Goal: Task Accomplishment & Management: Use online tool/utility

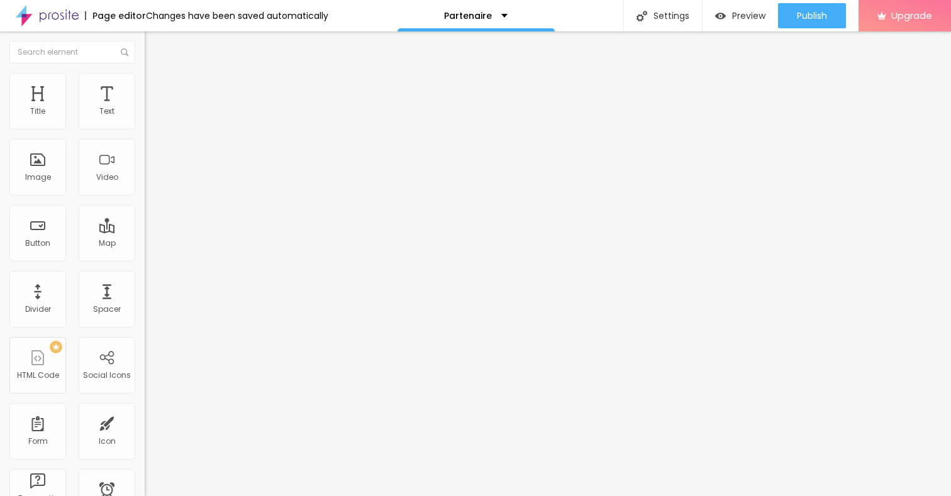
click at [145, 108] on span "Change image" at bounding box center [178, 103] width 67 height 11
click at [152, 118] on input "March 30th, 2025 at 11:45:00" at bounding box center [185, 112] width 66 height 13
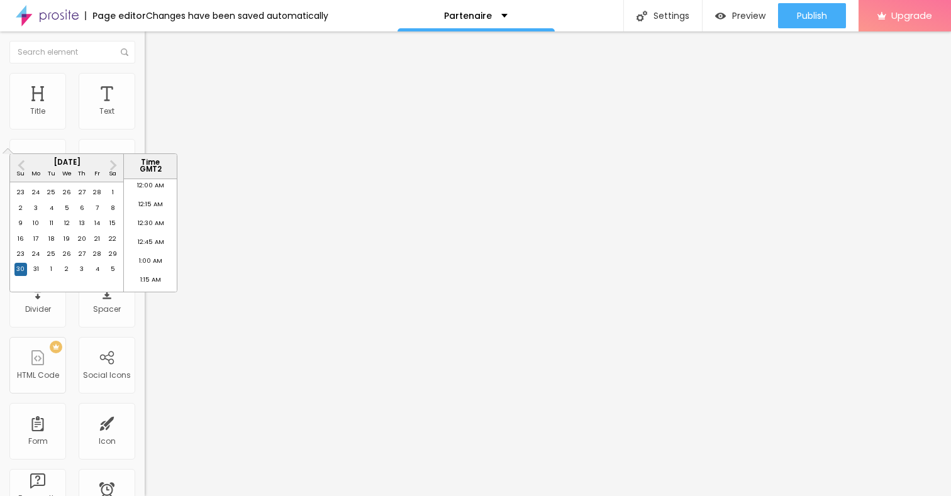
scroll to position [1670, 0]
click at [112, 164] on span "Next Month" at bounding box center [112, 165] width 0 height 14
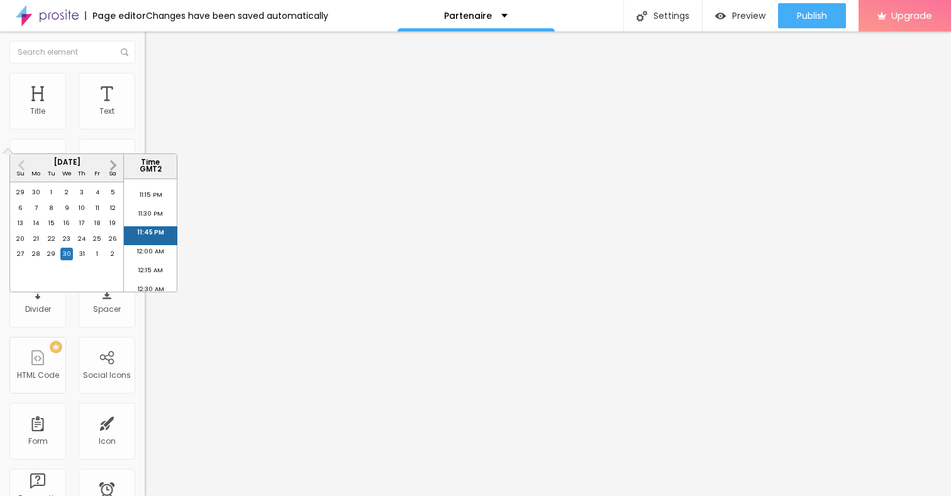
click at [112, 164] on span "Next Month" at bounding box center [112, 165] width 0 height 14
click at [96, 260] on div "31" at bounding box center [97, 254] width 13 height 13
type input "October 31st, 2025 at 11:45:00"
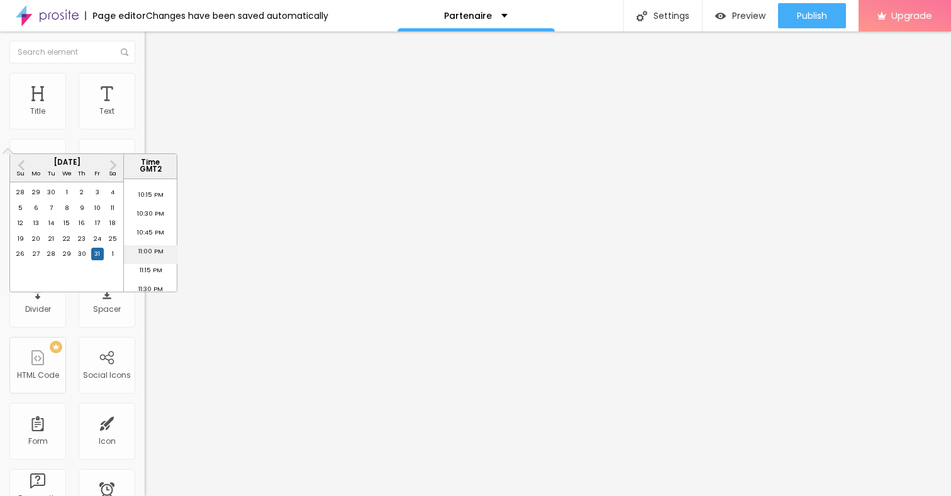
scroll to position [1699, 0]
click at [150, 281] on li "11:45 PM" at bounding box center [150, 282] width 53 height 19
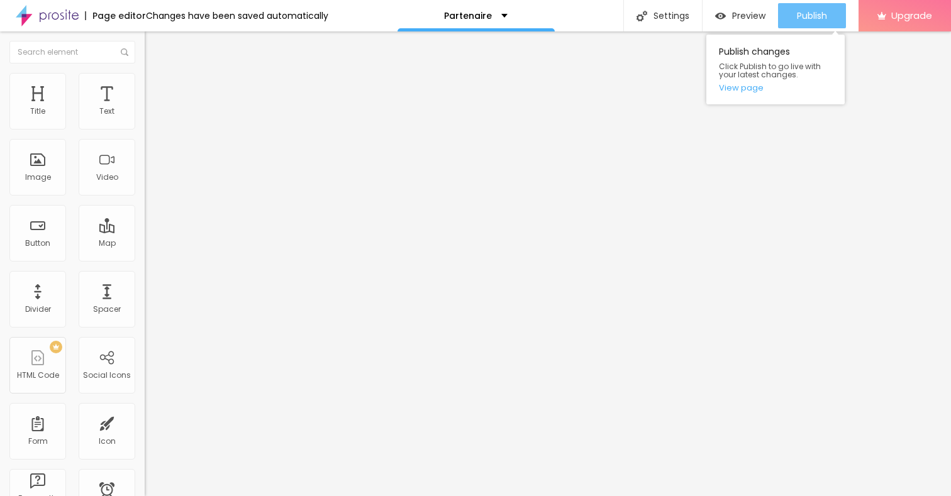
click at [795, 18] on button "Publish" at bounding box center [812, 15] width 68 height 25
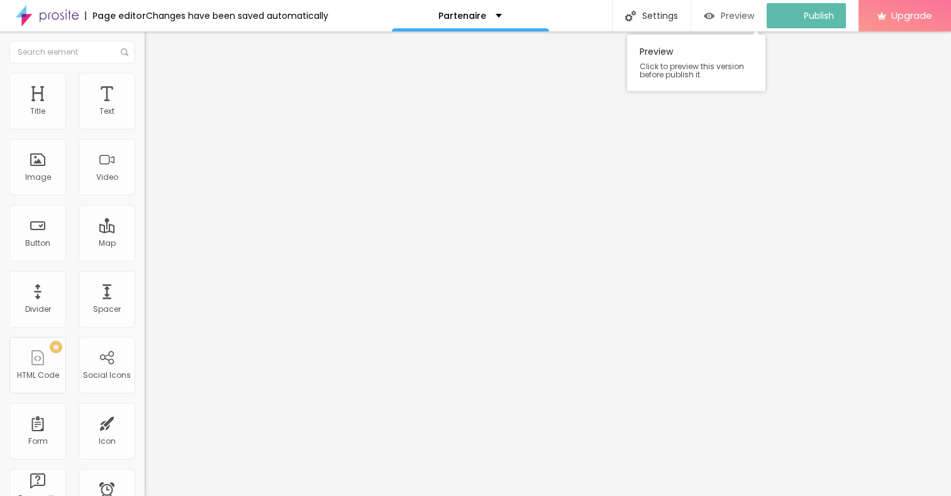
click at [740, 12] on span "Preview" at bounding box center [737, 16] width 33 height 10
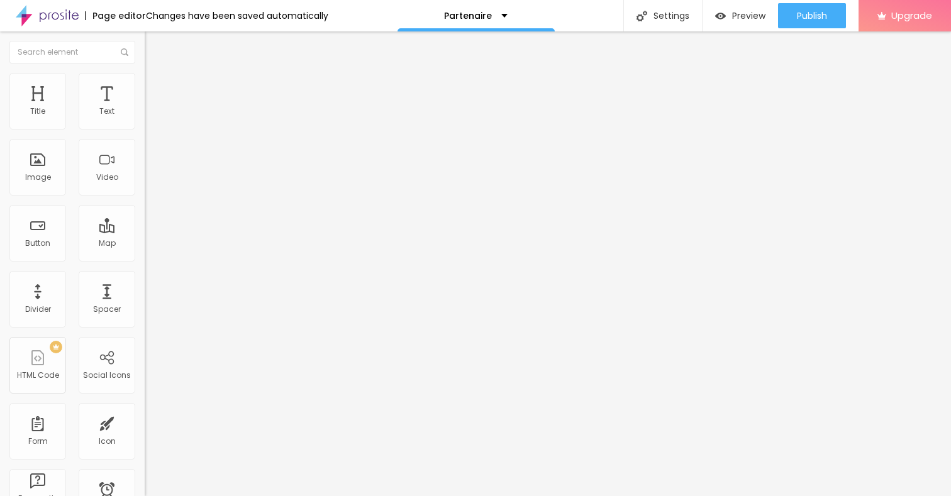
click at [145, 80] on img at bounding box center [150, 78] width 11 height 11
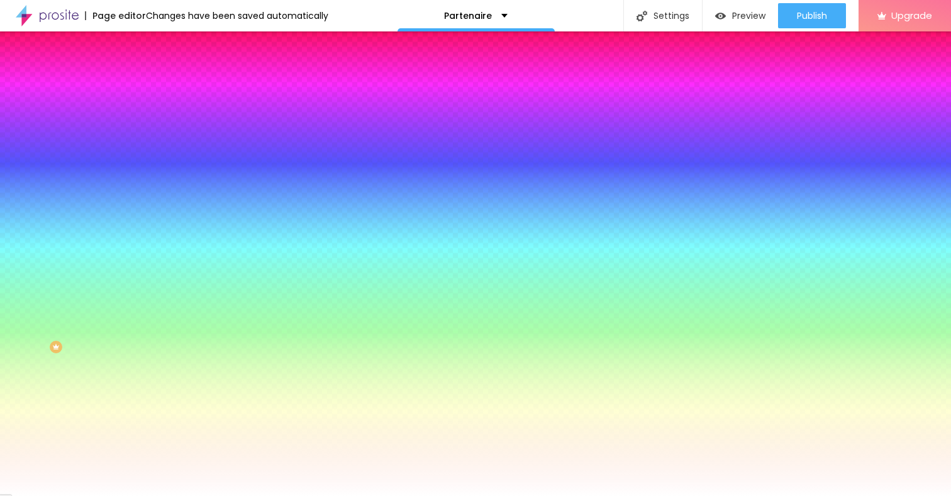
click at [156, 89] on span "Advanced" at bounding box center [176, 94] width 41 height 11
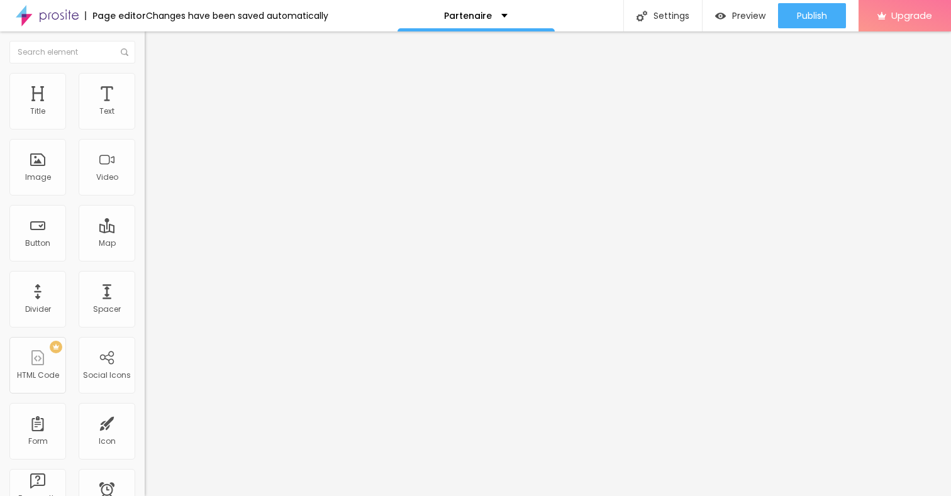
click at [156, 87] on span "Style" at bounding box center [165, 81] width 18 height 11
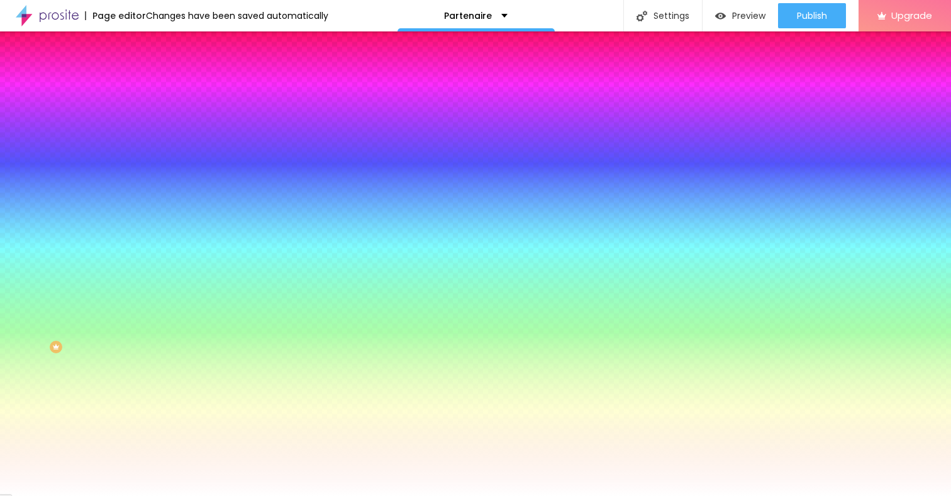
click at [145, 73] on li "Content" at bounding box center [217, 66] width 145 height 13
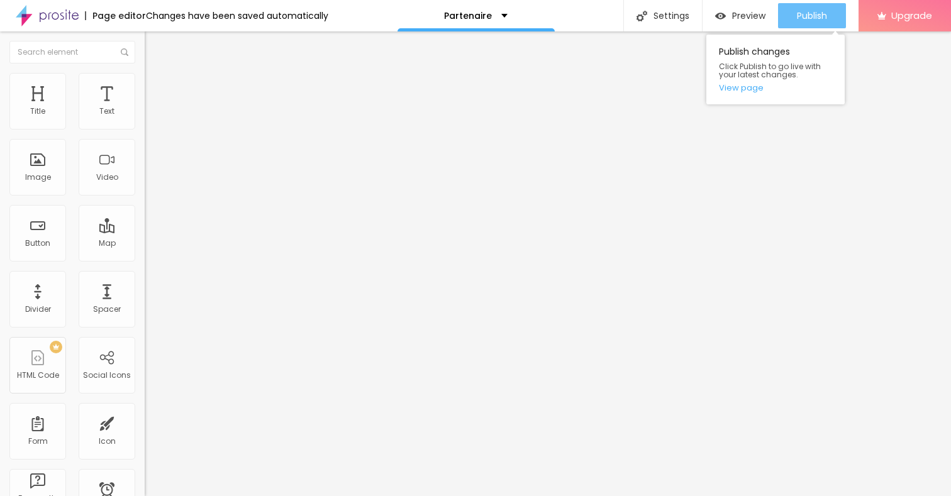
click at [798, 14] on span "Publish" at bounding box center [812, 16] width 30 height 10
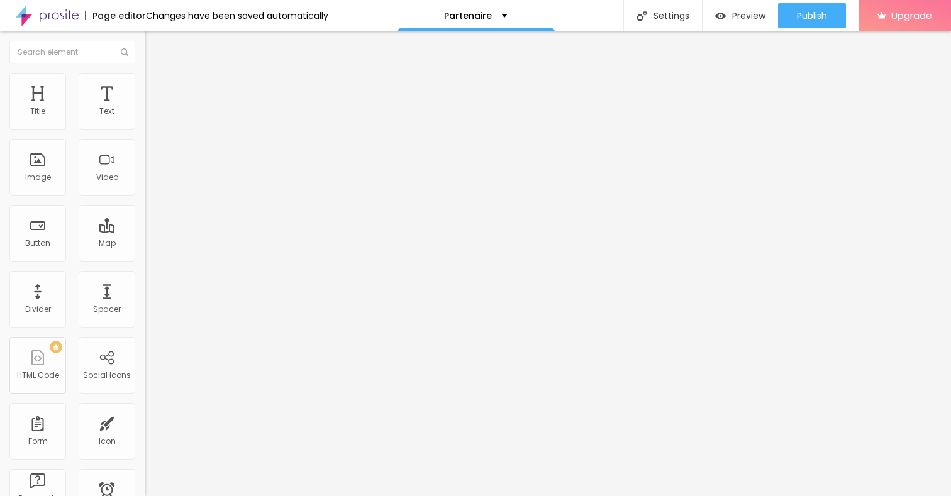
click at [145, 80] on img at bounding box center [150, 78] width 11 height 11
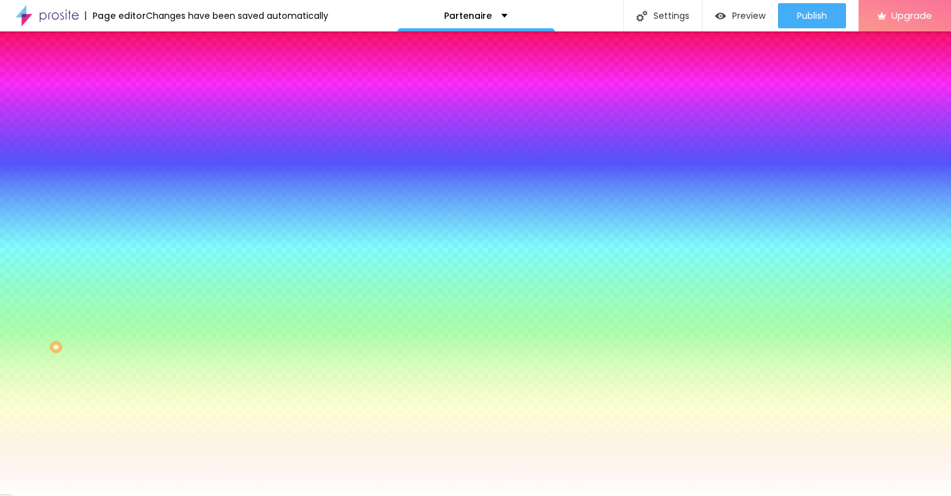
click at [145, 86] on img at bounding box center [150, 91] width 11 height 11
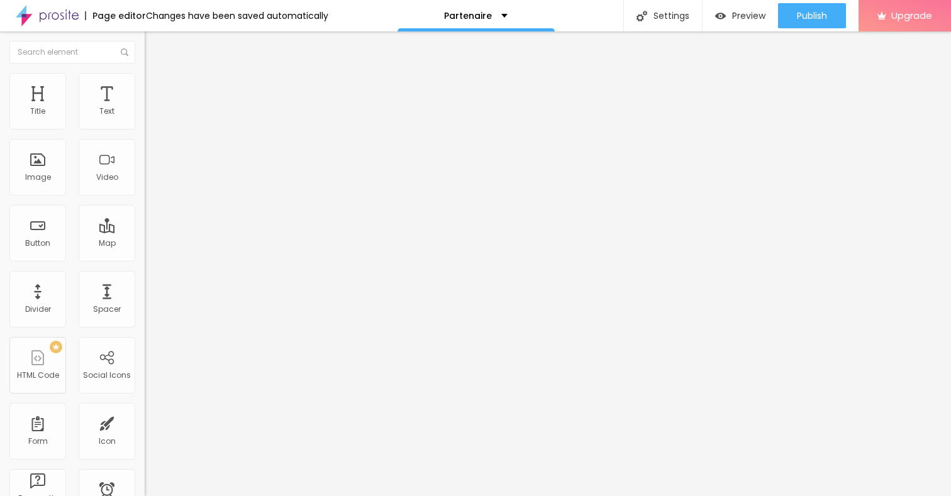
click at [145, 259] on input "[URL][DOMAIN_NAME]" at bounding box center [220, 253] width 151 height 13
paste input "Teamgxp"
type input "[URL][DOMAIN_NAME]"
click at [145, 75] on ul "Content Style Advanced" at bounding box center [217, 79] width 145 height 38
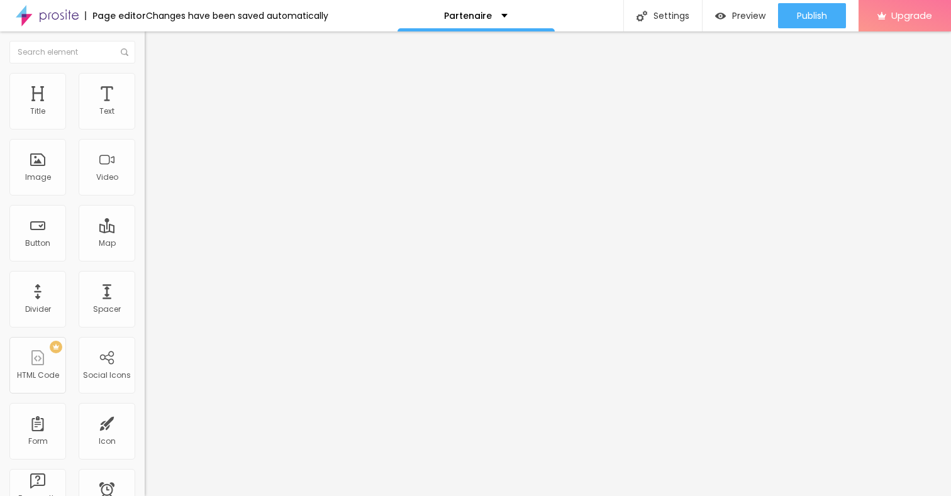
scroll to position [0, 0]
click at [145, 77] on img at bounding box center [150, 78] width 11 height 11
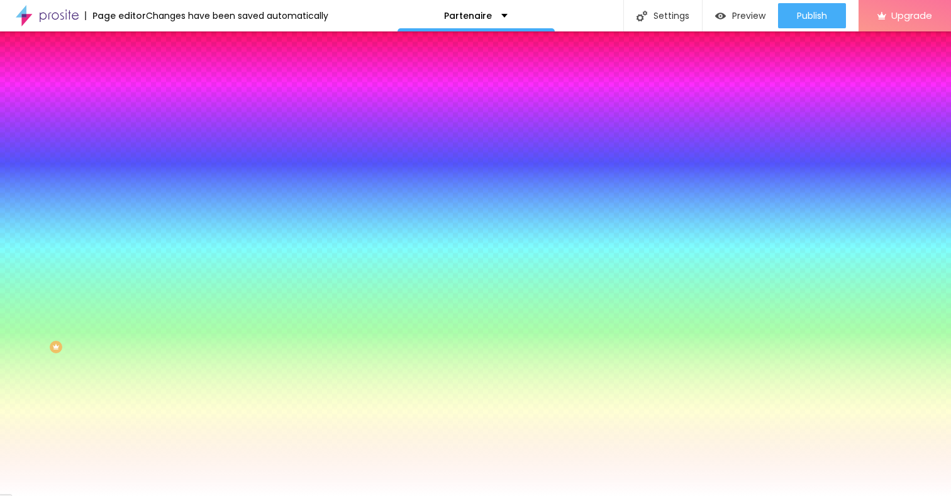
click at [145, 73] on li "Content" at bounding box center [217, 66] width 145 height 13
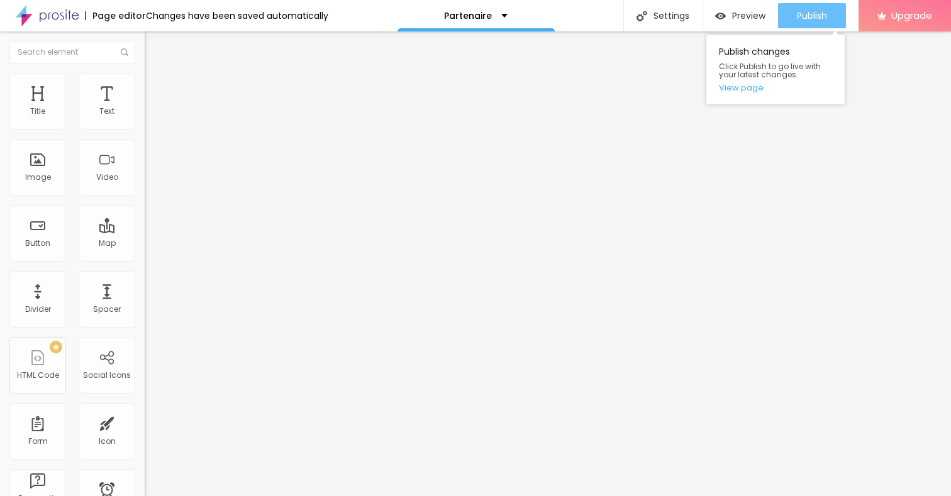
click at [799, 22] on div "Publish" at bounding box center [812, 15] width 30 height 25
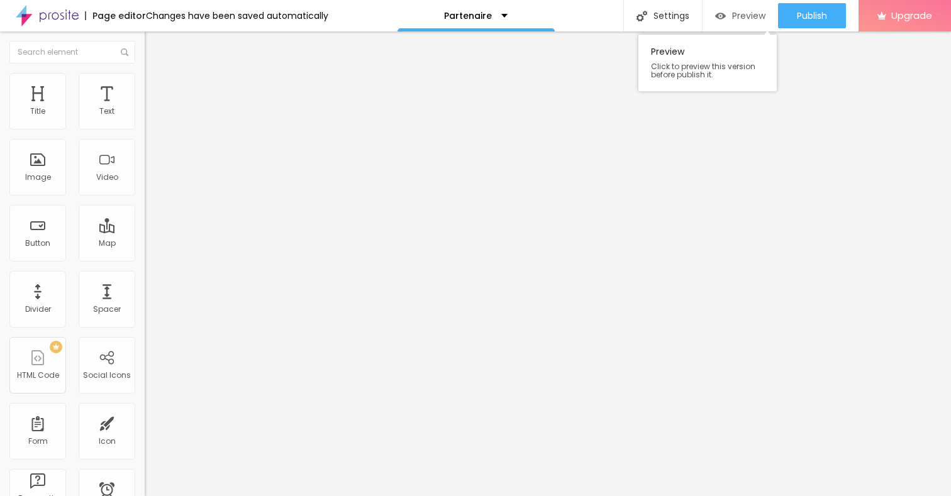
click at [748, 15] on span "Preview" at bounding box center [748, 16] width 33 height 10
